Goal: Task Accomplishment & Management: Use online tool/utility

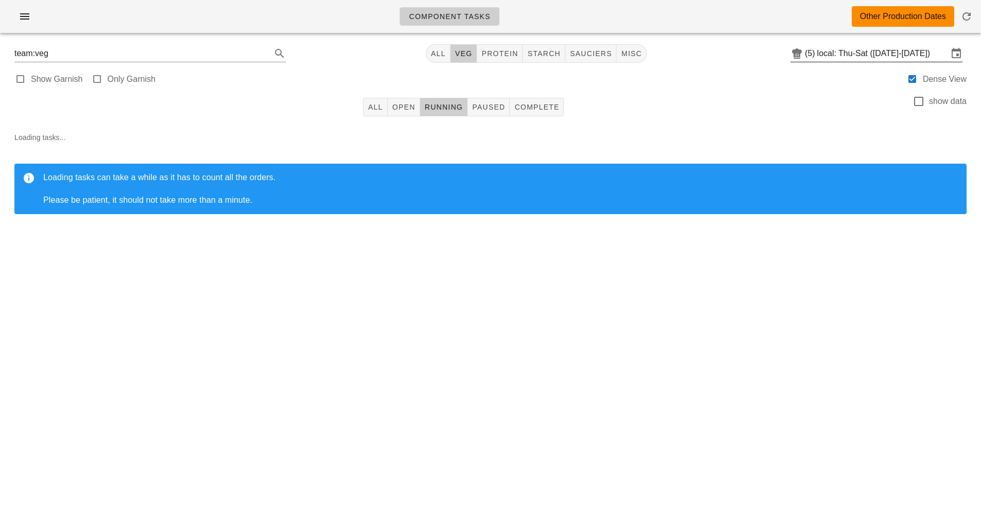
click at [843, 55] on input "local: Thu-Sat ([DATE]-[DATE])" at bounding box center [882, 53] width 131 height 16
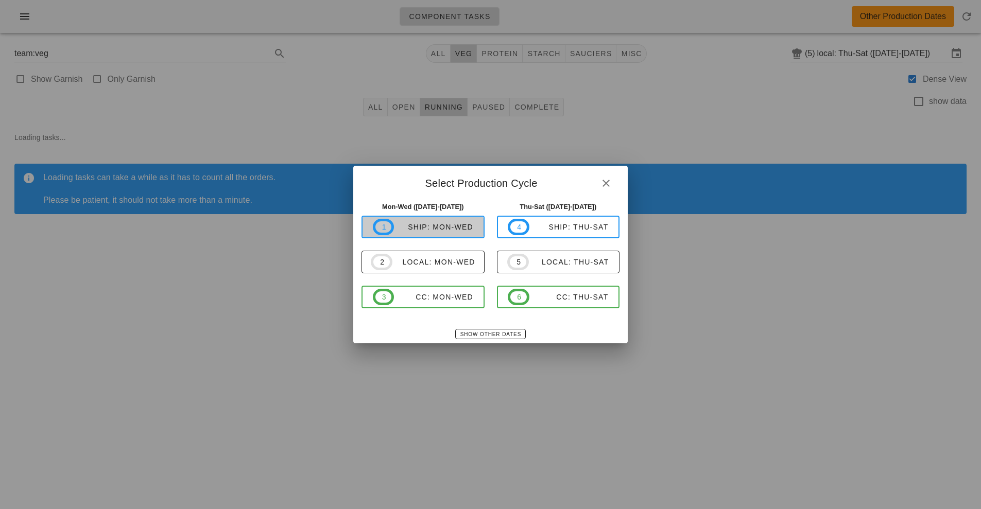
click at [454, 231] on div "ship: Mon-Wed" at bounding box center [433, 227] width 79 height 8
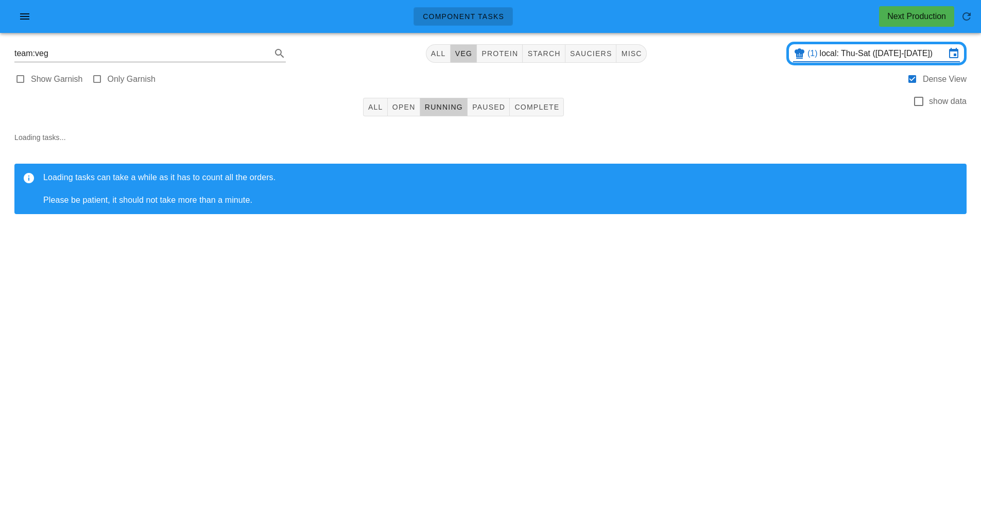
type input "ship: Mon-Wed ([DATE]-[DATE])"
click at [593, 57] on span "sauciers" at bounding box center [591, 53] width 43 height 8
type input "team:sauciers"
click at [405, 111] on span "Open" at bounding box center [404, 107] width 24 height 8
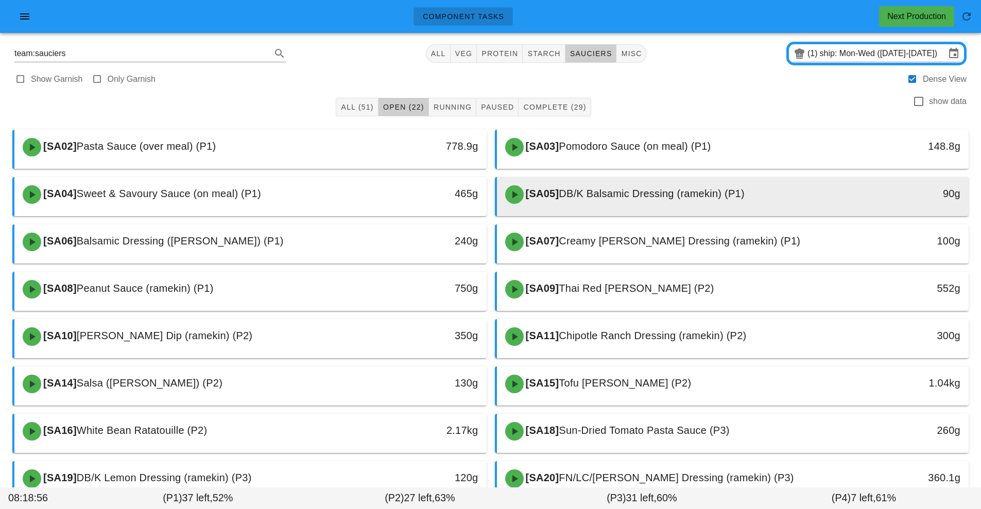
click at [614, 194] on span "DB/K Balsamic Dressing (ramekin) (P1)" at bounding box center [651, 193] width 185 height 11
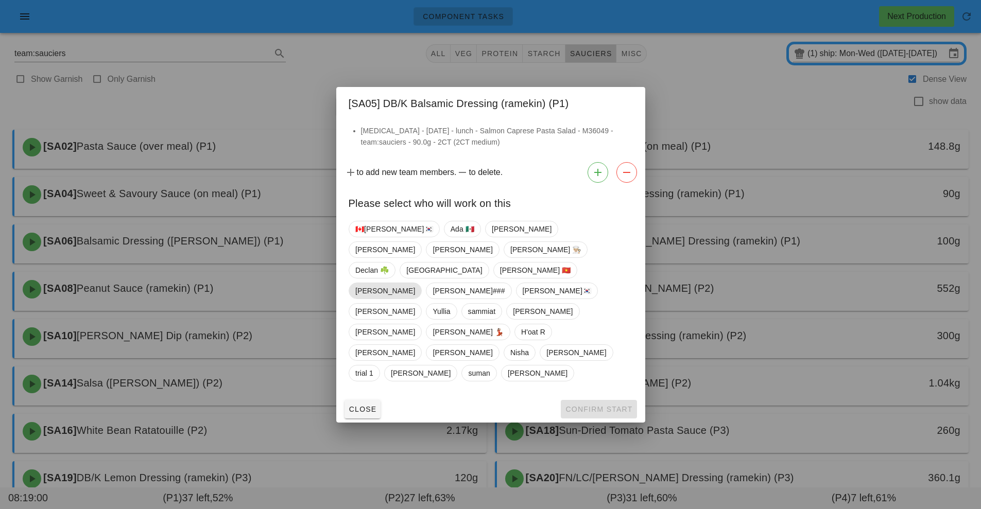
click at [415, 283] on span "[PERSON_NAME]" at bounding box center [385, 290] width 60 height 15
click at [600, 405] on span "Confirm Start" at bounding box center [598, 409] width 67 height 8
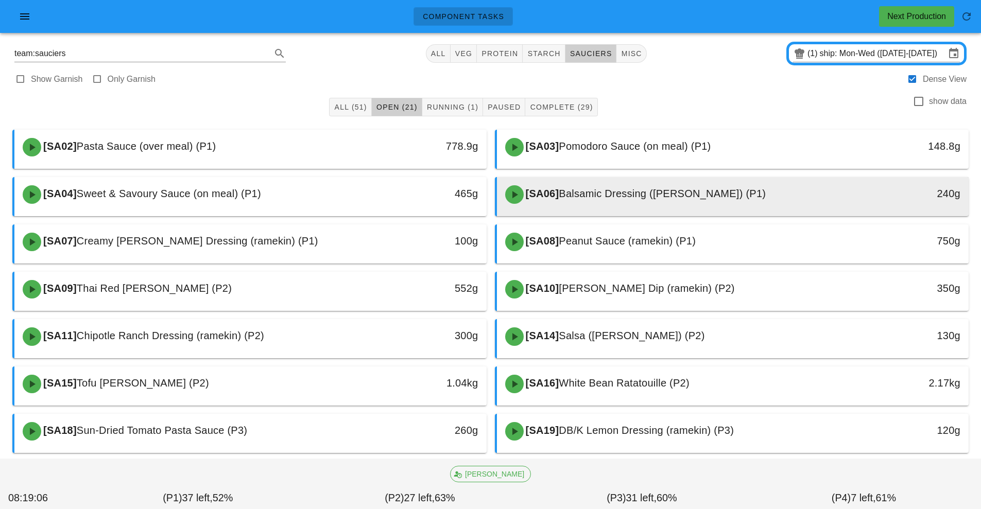
click at [611, 197] on span "Balsamic Dressing ([PERSON_NAME]) (P1)" at bounding box center [662, 193] width 207 height 11
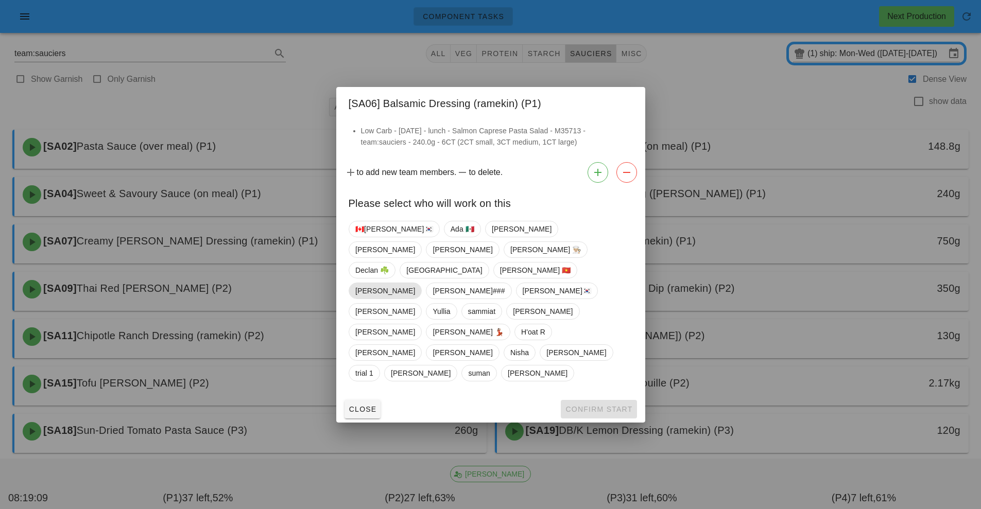
click at [415, 284] on span "[PERSON_NAME]" at bounding box center [385, 290] width 60 height 15
click at [593, 405] on span "Confirm Start" at bounding box center [598, 409] width 67 height 8
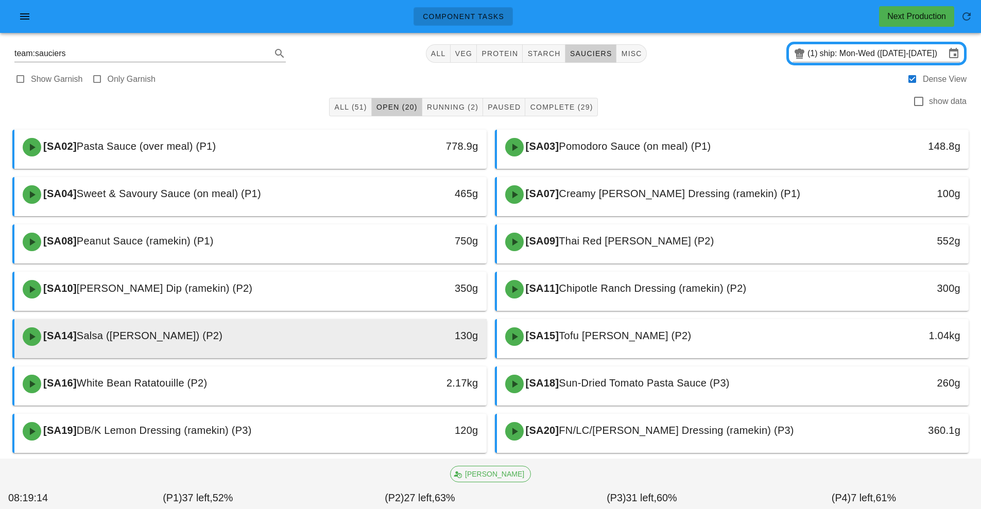
click at [352, 345] on div "[SA14] Salsa (ramekin) (P2)" at bounding box center [191, 336] width 351 height 31
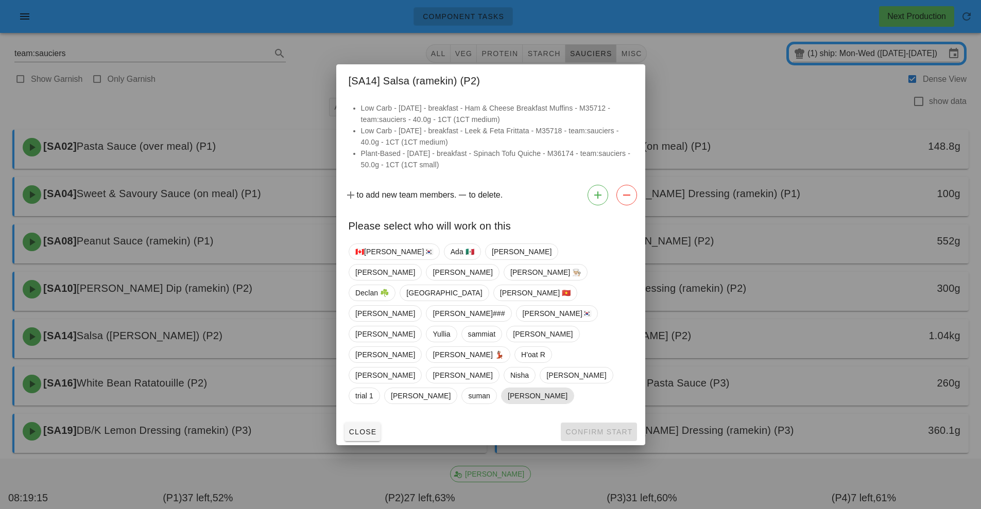
click at [507, 388] on span "[PERSON_NAME]" at bounding box center [537, 395] width 60 height 15
click at [586, 423] on button "Confirm Start" at bounding box center [599, 432] width 76 height 19
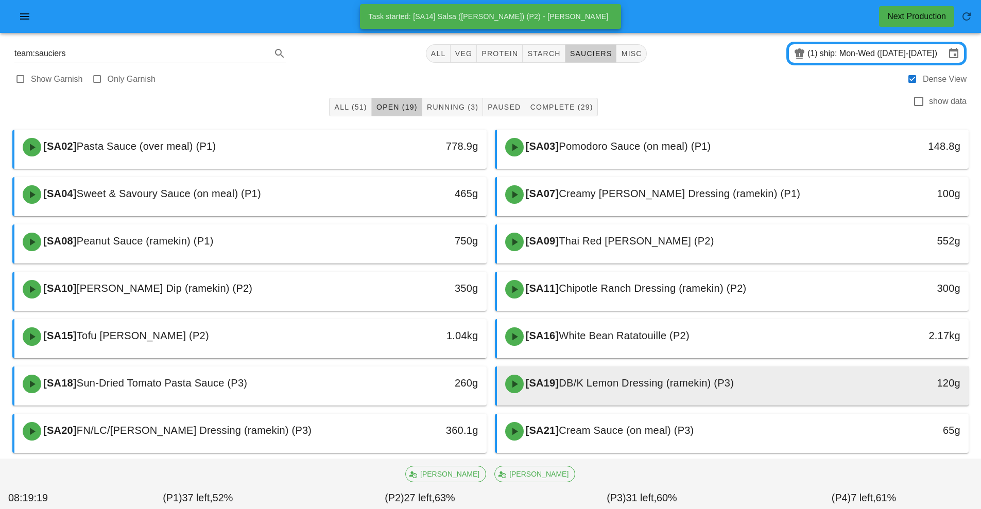
click at [617, 381] on span "DB/K Lemon Dressing (ramekin) (P3)" at bounding box center [646, 382] width 175 height 11
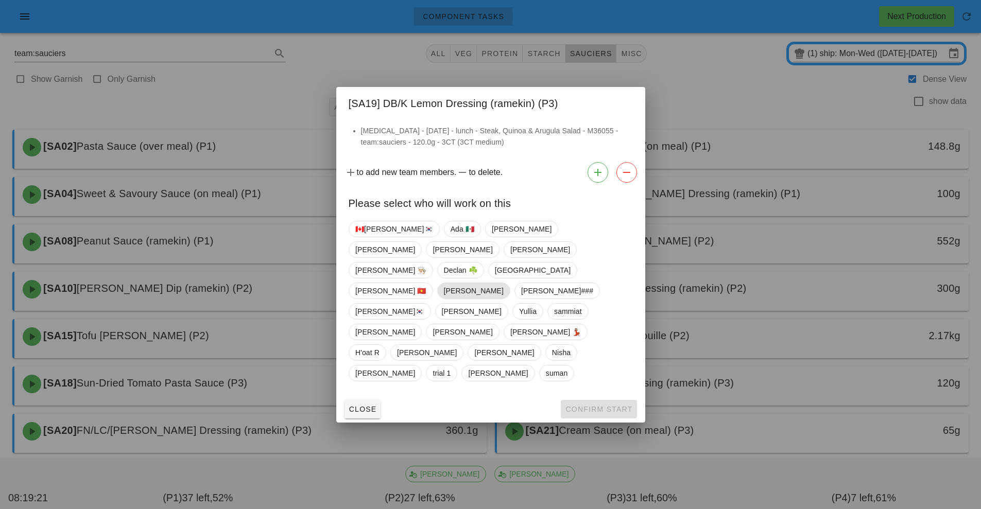
click at [503, 285] on span "[PERSON_NAME]" at bounding box center [473, 290] width 60 height 15
click at [594, 405] on span "Confirm Start" at bounding box center [598, 409] width 67 height 8
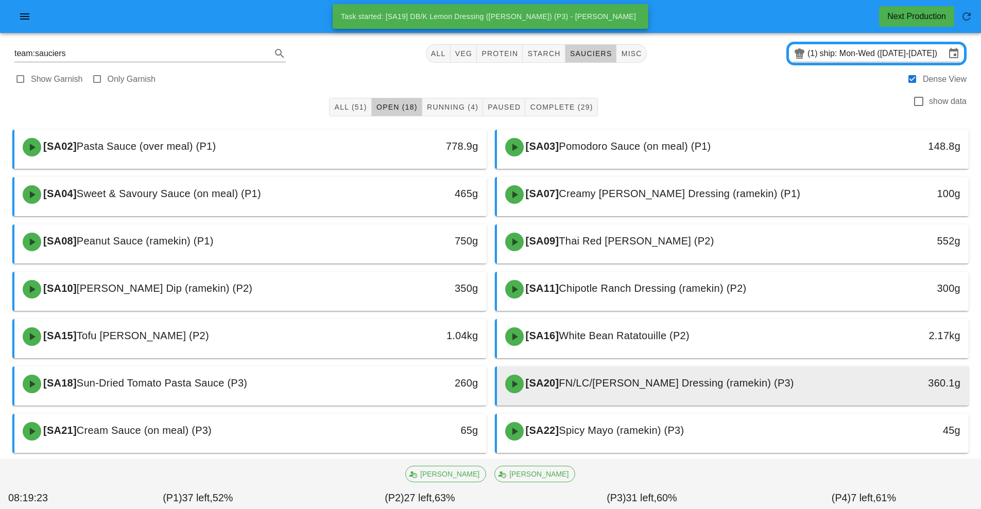
click at [588, 385] on span "FN/LC/[PERSON_NAME] Dressing (ramekin) (P3)" at bounding box center [676, 382] width 235 height 11
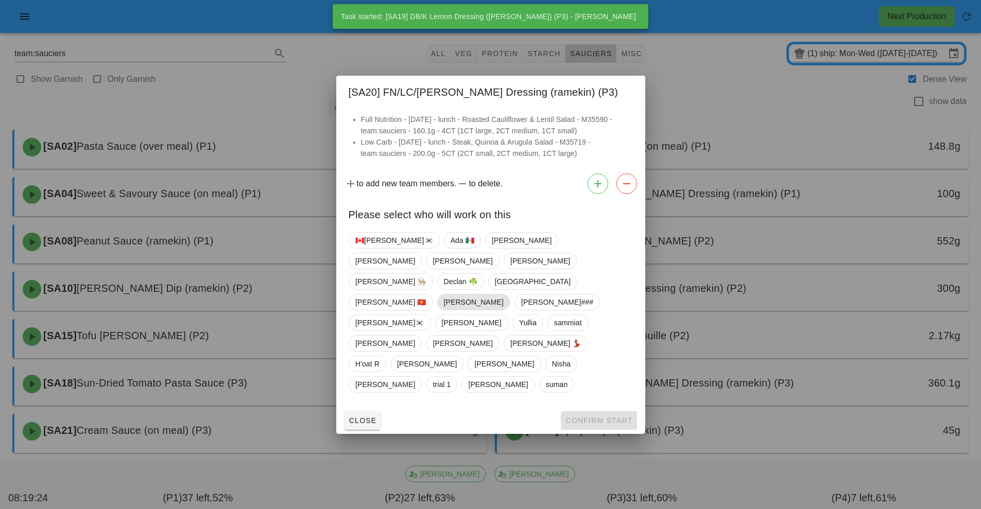
click at [510, 300] on span "[PERSON_NAME]" at bounding box center [473, 302] width 73 height 16
click at [599, 417] on span "Confirm Start" at bounding box center [598, 421] width 67 height 8
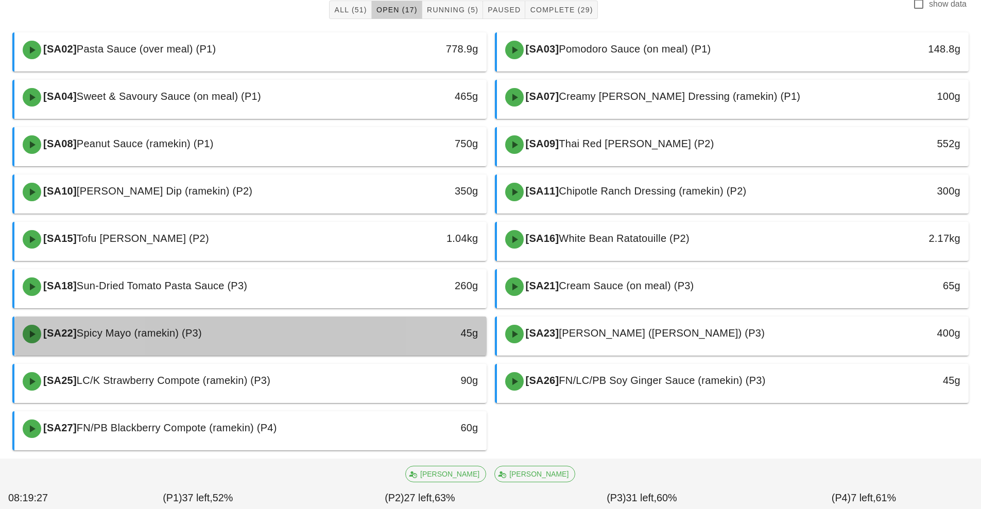
scroll to position [113, 0]
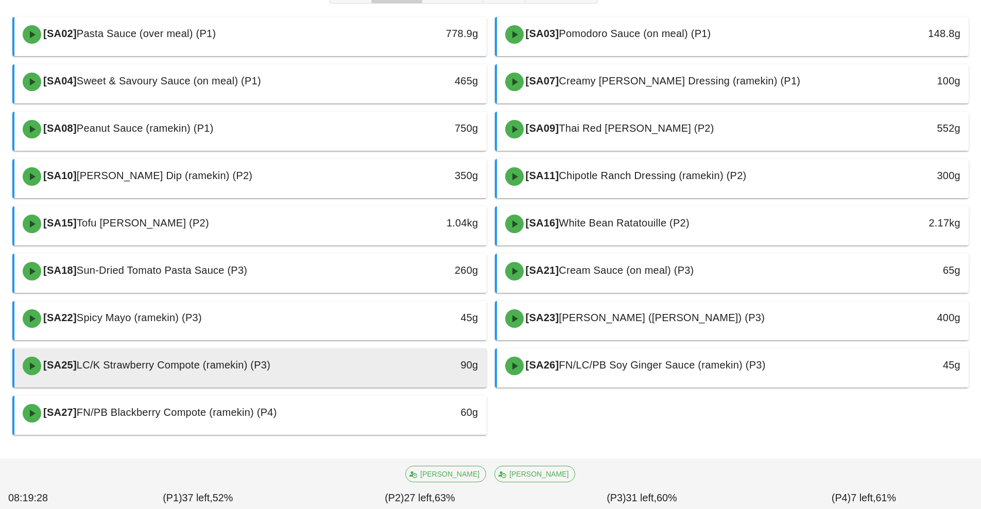
click at [397, 371] on div "90g" at bounding box center [425, 365] width 105 height 16
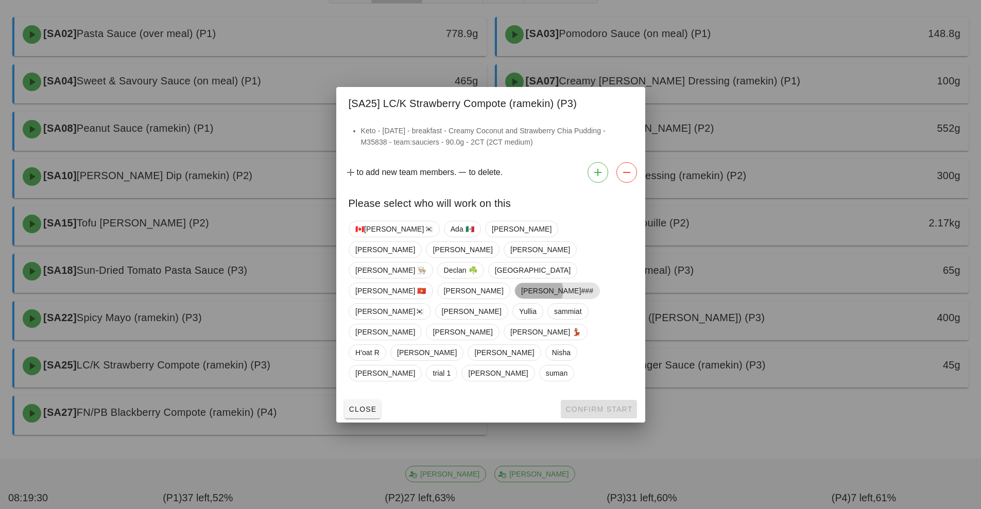
click at [593, 283] on span "[PERSON_NAME]###" at bounding box center [557, 290] width 72 height 15
click at [603, 400] on button "Confirm Start" at bounding box center [599, 409] width 76 height 19
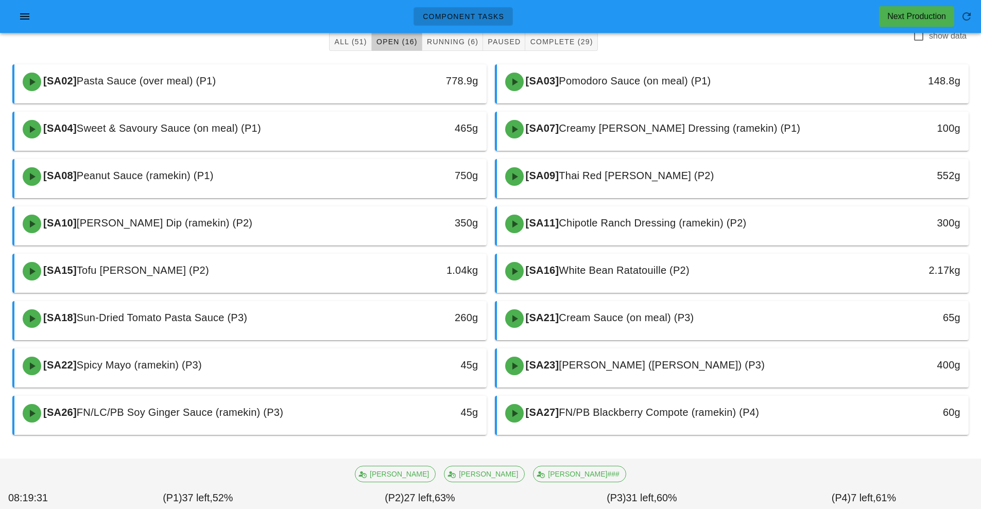
scroll to position [65, 0]
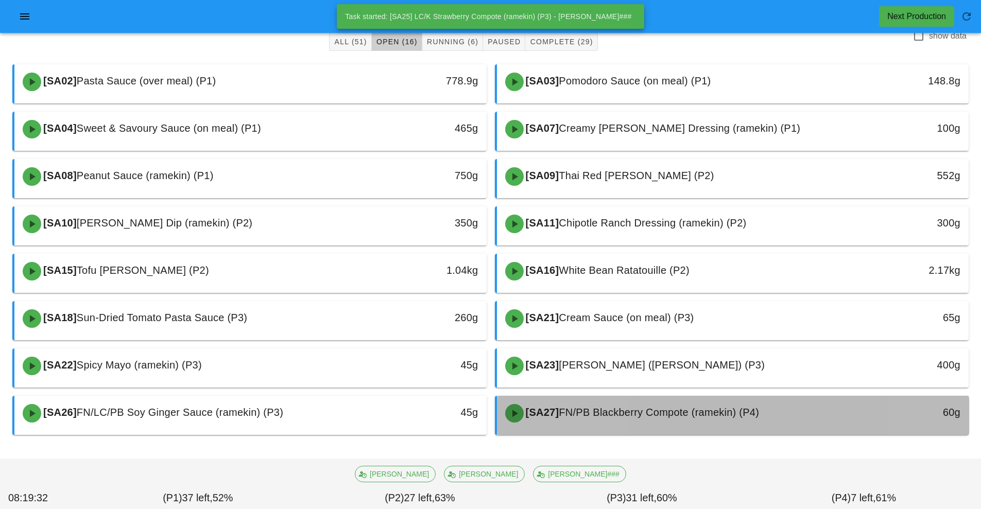
click at [610, 413] on span "FN/PB Blackberry Compote (ramekin) (P4)" at bounding box center [659, 412] width 200 height 11
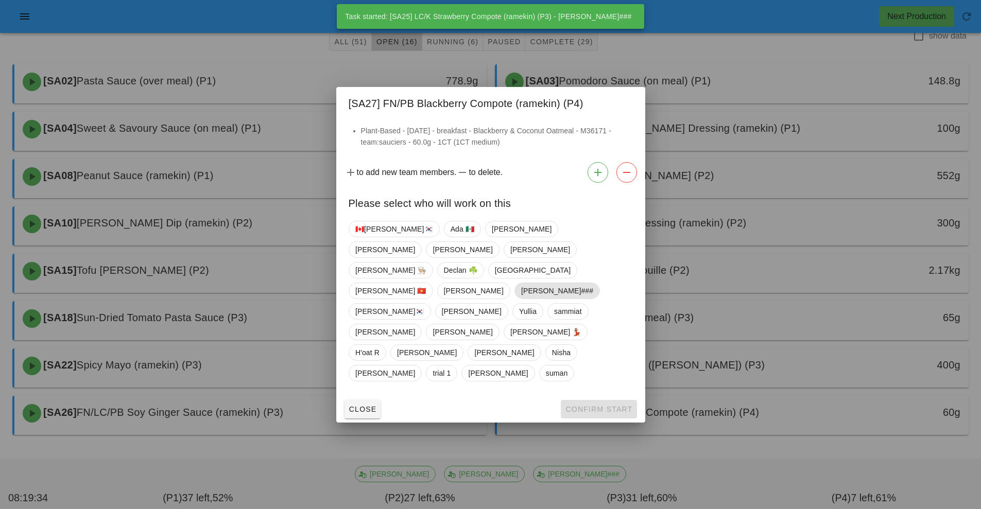
click at [593, 283] on span "[PERSON_NAME]###" at bounding box center [557, 290] width 72 height 15
click at [610, 405] on span "Confirm Start" at bounding box center [598, 409] width 67 height 8
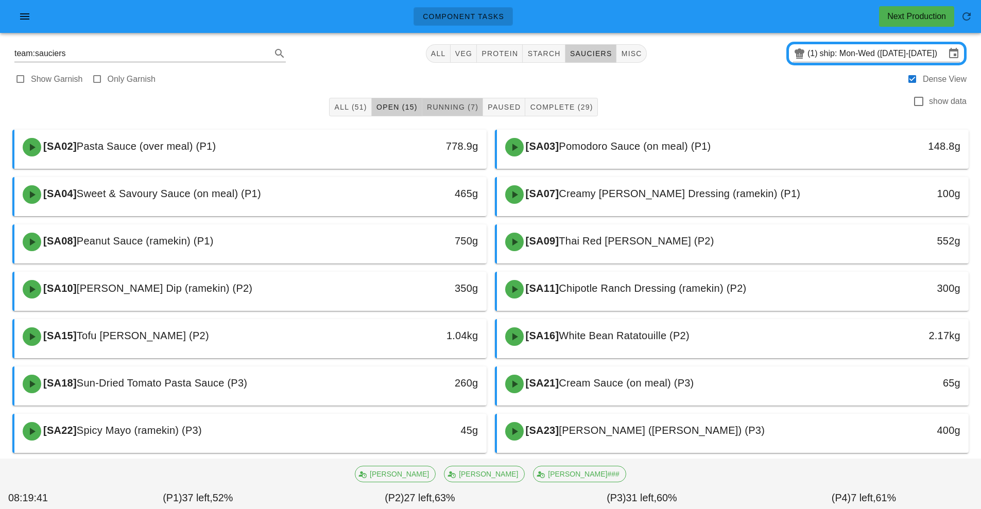
click at [458, 106] on span "Running (7)" at bounding box center [452, 107] width 52 height 8
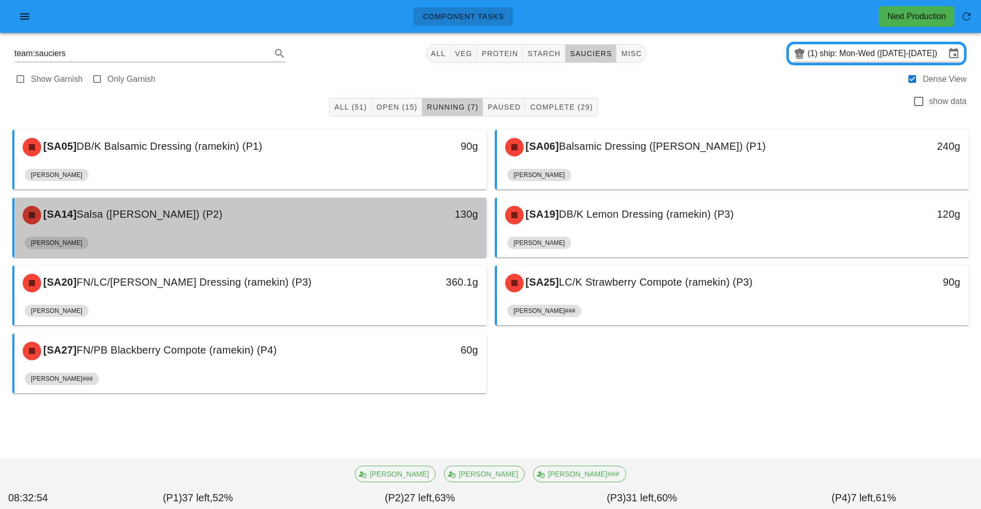
click at [393, 218] on div "130g" at bounding box center [425, 214] width 105 height 16
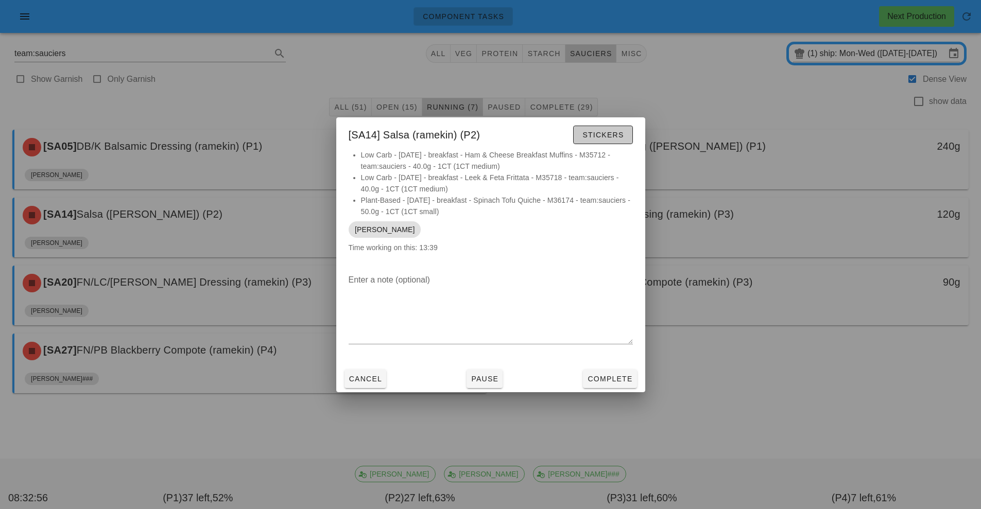
click at [590, 144] on button "Stickers" at bounding box center [602, 135] width 59 height 19
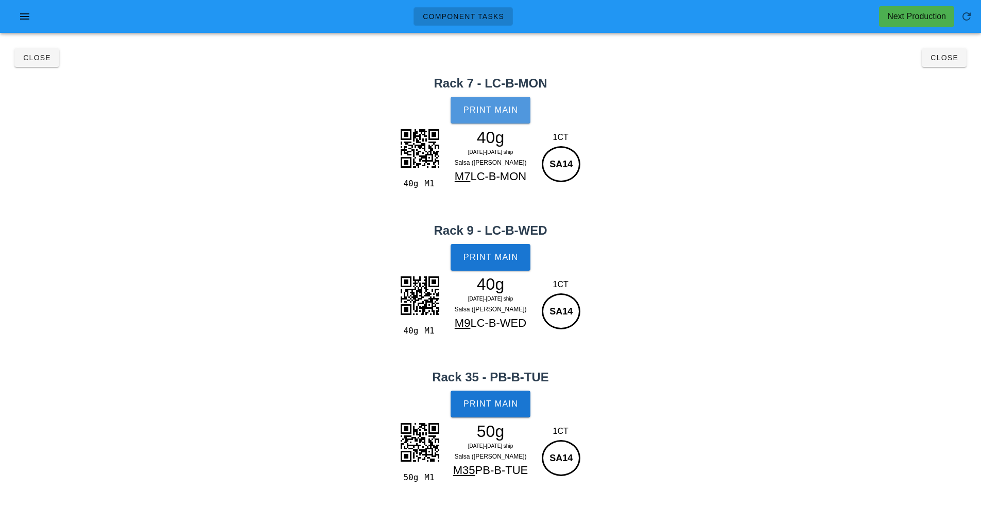
click at [511, 113] on span "Print Main" at bounding box center [491, 110] width 56 height 9
click at [501, 255] on span "Print Main" at bounding box center [491, 257] width 56 height 9
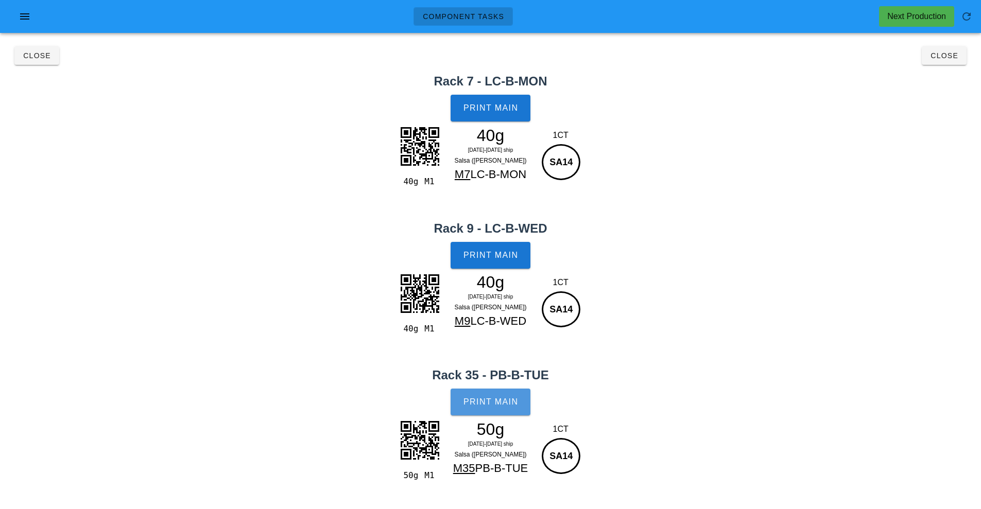
click at [485, 406] on span "Print Main" at bounding box center [491, 402] width 56 height 9
click at [930, 49] on button "Close" at bounding box center [944, 55] width 45 height 19
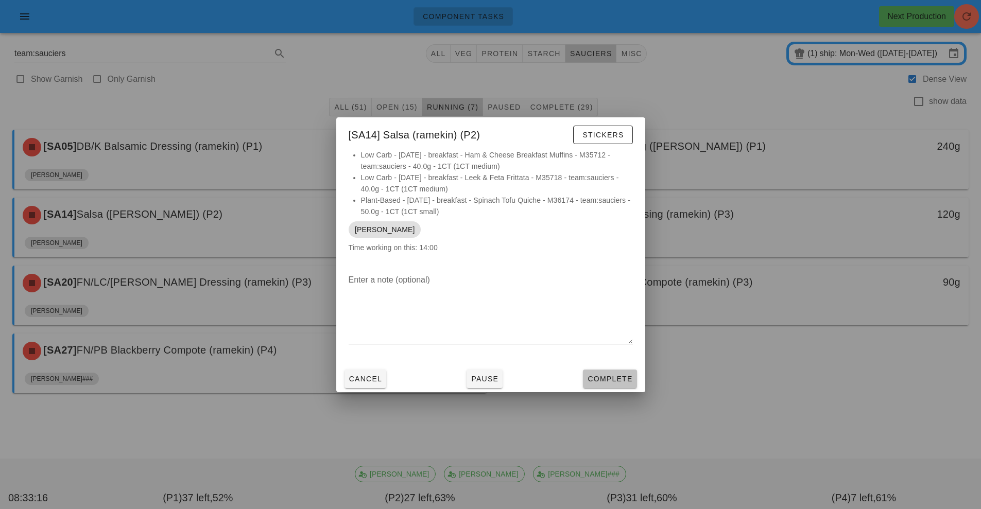
click at [590, 385] on button "Complete" at bounding box center [610, 379] width 54 height 19
